Goal: Information Seeking & Learning: Learn about a topic

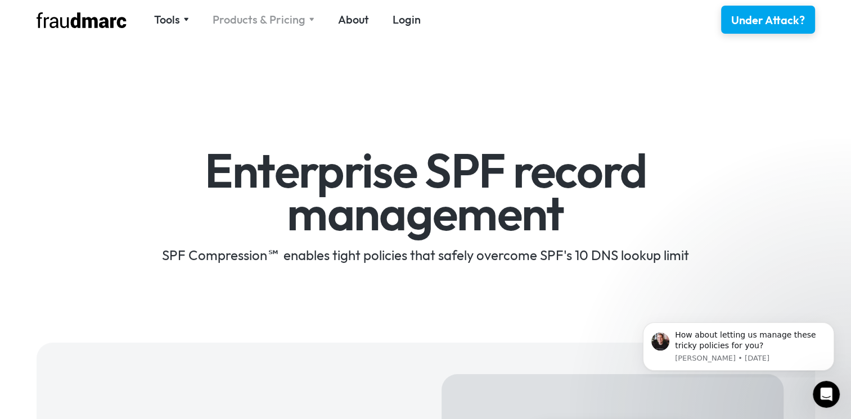
click at [242, 12] on div "Products & Pricing" at bounding box center [259, 20] width 93 height 16
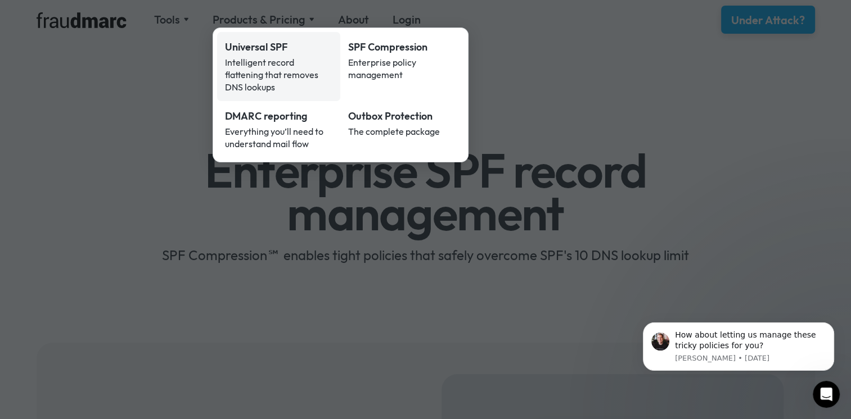
click at [261, 71] on div "Intelligent record flattening that removes DNS lookups" at bounding box center [279, 74] width 108 height 37
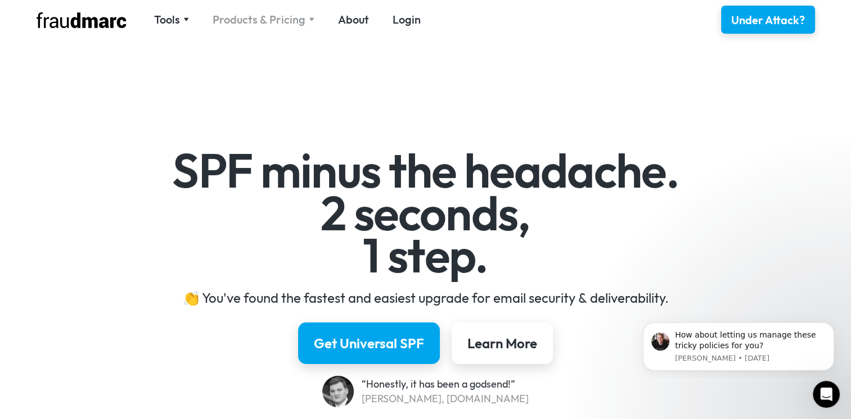
click at [287, 24] on div "Products & Pricing" at bounding box center [259, 20] width 93 height 16
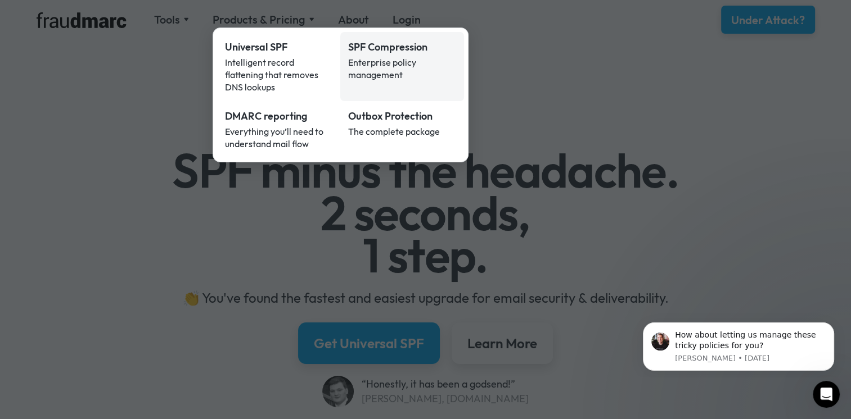
click at [396, 58] on div "Enterprise policy management" at bounding box center [402, 68] width 108 height 25
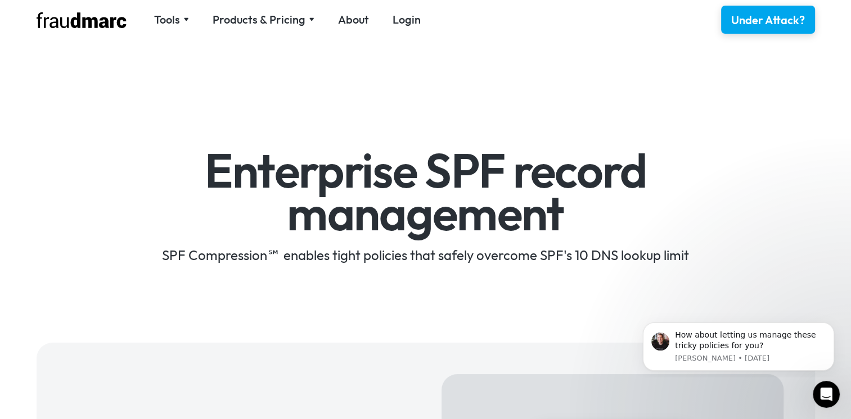
click at [272, 28] on div "Tools SPF Record Check Inspect any domain's SPF record and learn how to fix it …" at bounding box center [235, 19] width 396 height 17
click at [234, 20] on div "Products & Pricing" at bounding box center [259, 20] width 93 height 16
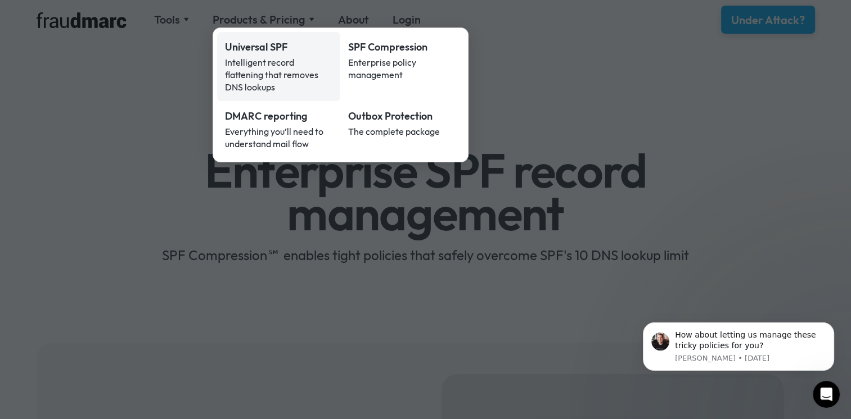
click at [279, 60] on div "Intelligent record flattening that removes DNS lookups" at bounding box center [279, 74] width 108 height 37
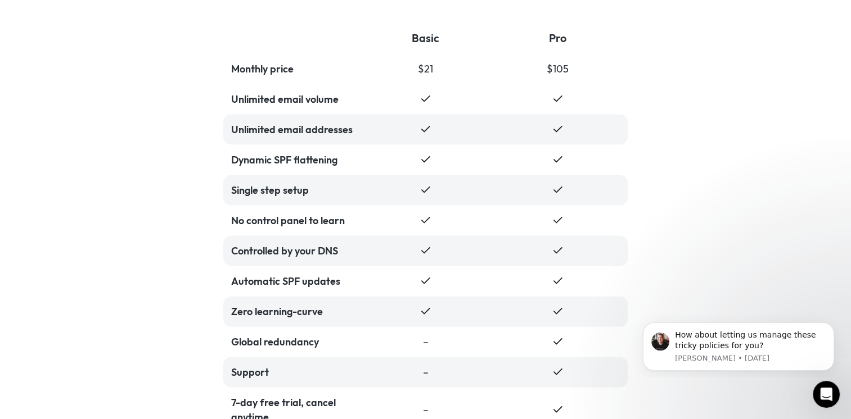
scroll to position [2249, 0]
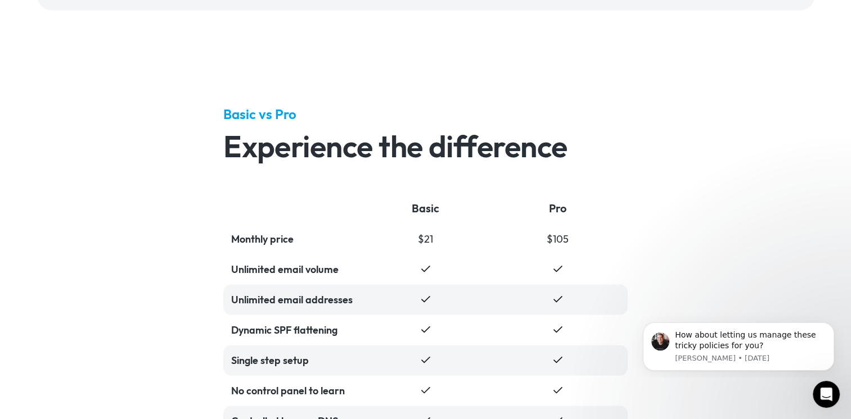
click at [177, 259] on div "Basic vs Pro Experience the difference Basic Pro Monthly price $21 $105 Unlimit…" at bounding box center [425, 354] width 851 height 656
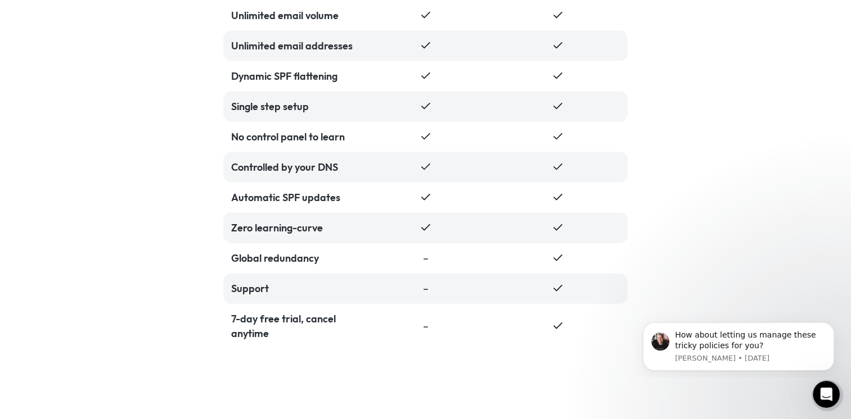
scroll to position [2530, 0]
